Goal: Find contact information: Find contact information

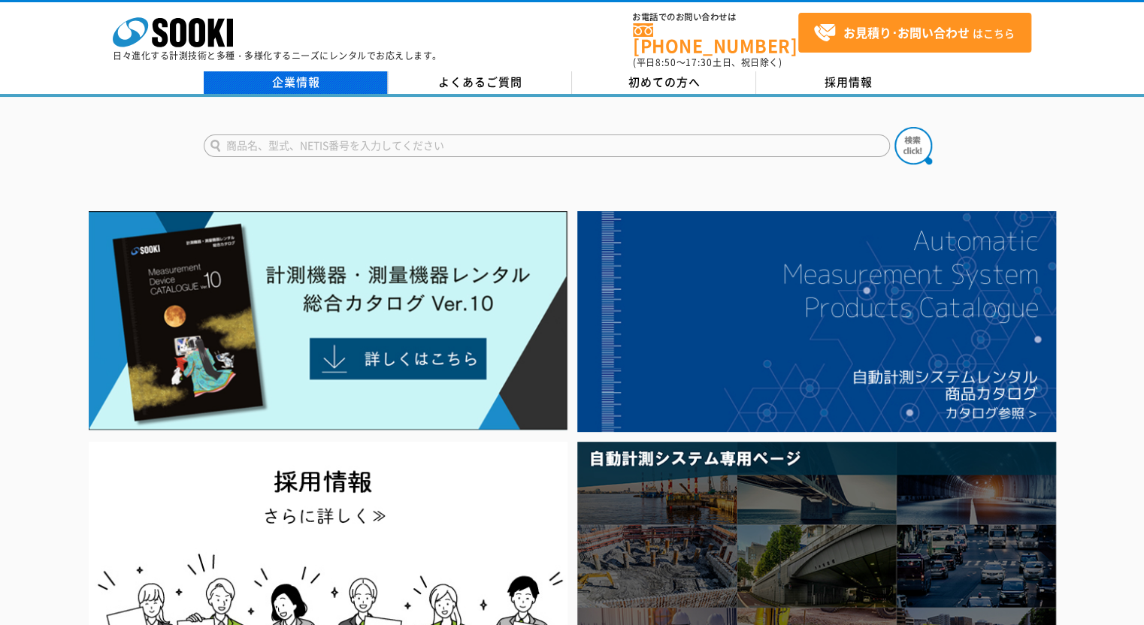
click at [320, 71] on link "企業情報" at bounding box center [296, 82] width 184 height 23
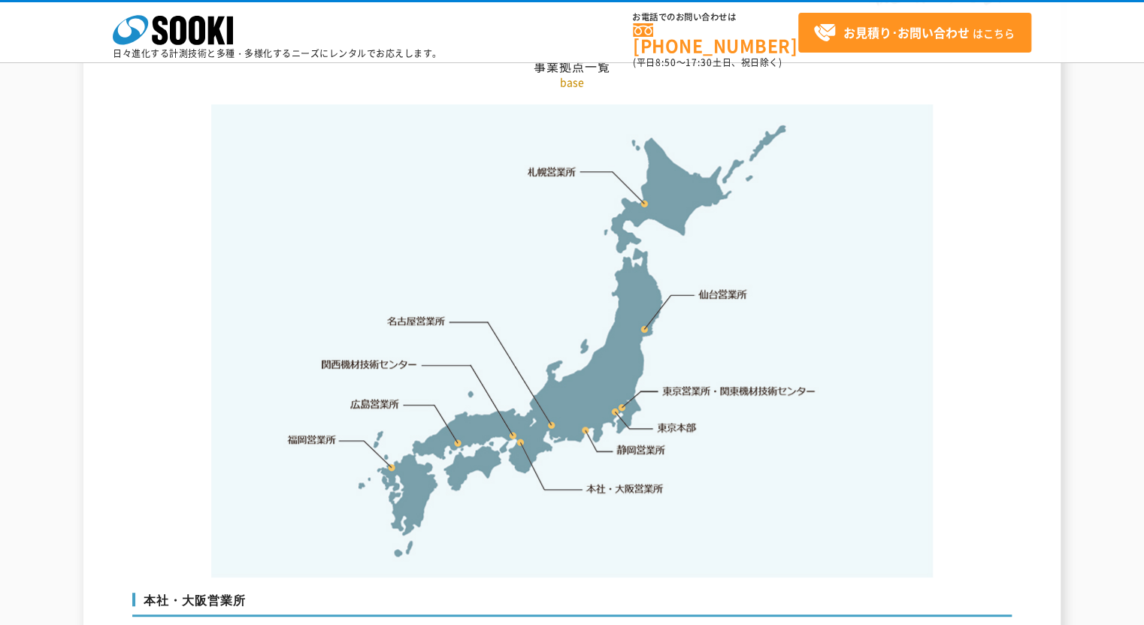
click at [597, 481] on link "本社・大阪営業所" at bounding box center [624, 488] width 79 height 15
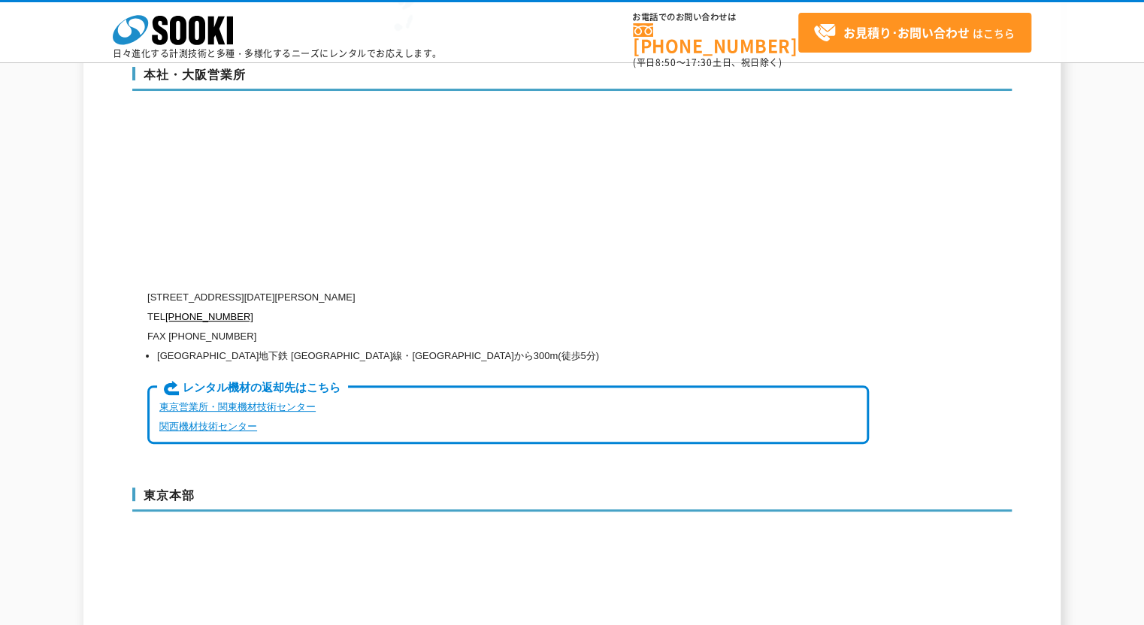
scroll to position [3628, 0]
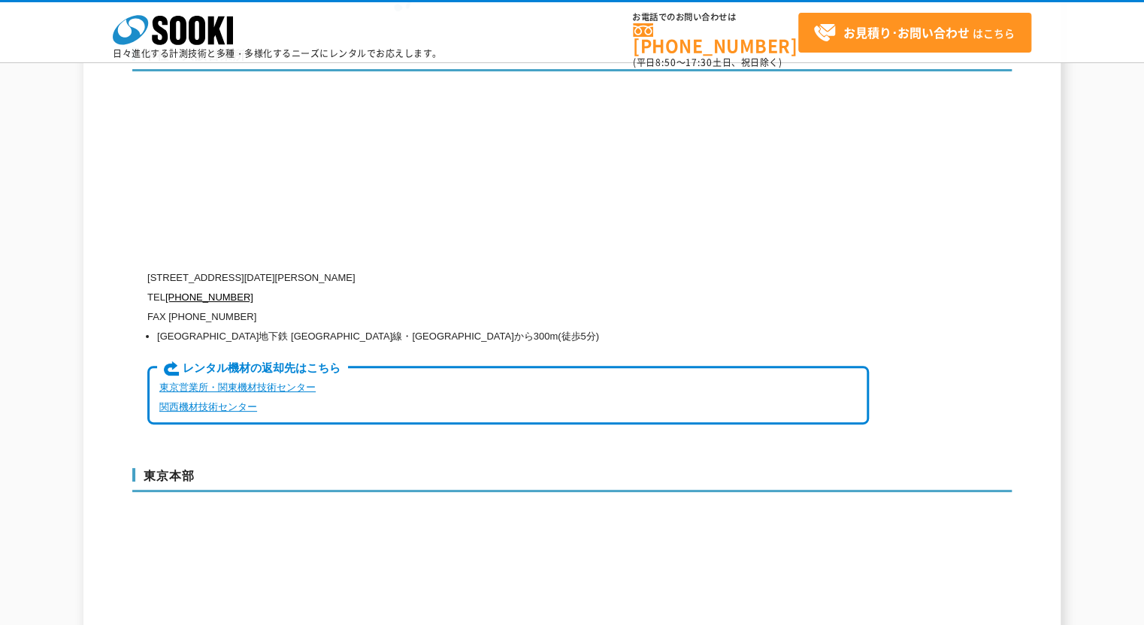
drag, startPoint x: 214, startPoint y: 244, endPoint x: 458, endPoint y: 236, distance: 243.7
click at [458, 268] on p "〒550-0005 大阪府大阪市西区西本町1-15-10 辰野西本町ビル13階" at bounding box center [508, 278] width 722 height 20
copy p "大阪府大阪市西区西本町1-15-10 辰野西本町ビル13階"
